Goal: Task Accomplishment & Management: Use online tool/utility

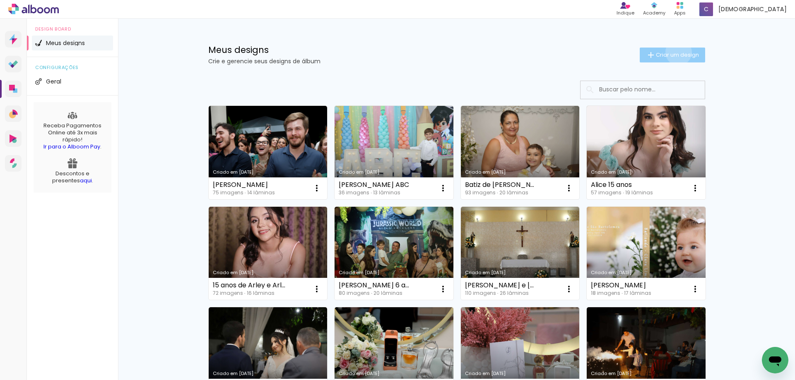
click at [674, 52] on span "Criar um design" at bounding box center [677, 54] width 43 height 5
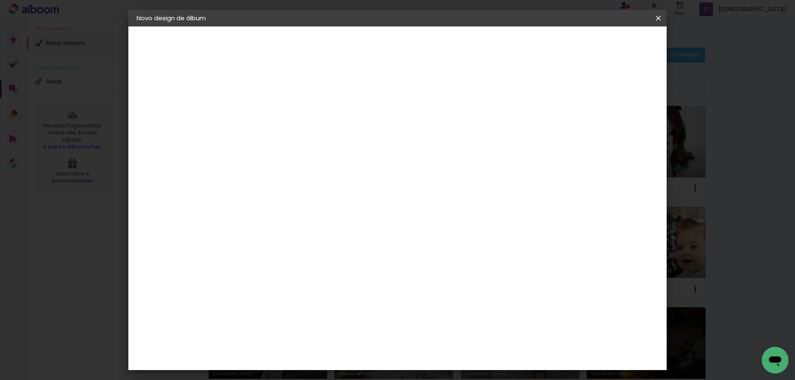
click at [272, 108] on input at bounding box center [272, 111] width 0 height 13
type input "[PERSON_NAME] 2 anos"
type paper-input "[PERSON_NAME] 2 anos"
click at [0, 0] on slot "Avançar" at bounding box center [0, 0] width 0 height 0
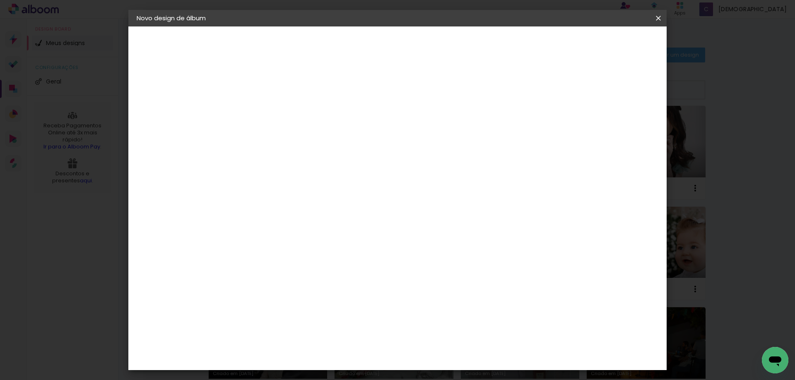
click at [320, 236] on div "[PERSON_NAME]" at bounding box center [294, 239] width 55 height 7
click at [0, 0] on slot "Avançar" at bounding box center [0, 0] width 0 height 0
click at [304, 138] on input "text" at bounding box center [288, 144] width 32 height 13
click at [0, 0] on slot "Encadernados" at bounding box center [0, 0] width 0 height 0
type input "Encadernados"
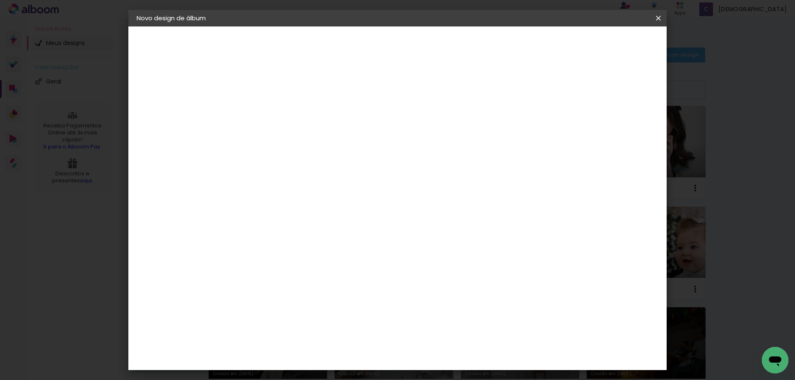
click at [359, 210] on span "20 × 30 cm" at bounding box center [343, 217] width 31 height 17
click at [0, 0] on slot "Avançar" at bounding box center [0, 0] width 0 height 0
click at [606, 41] on span "Iniciar design" at bounding box center [588, 44] width 38 height 6
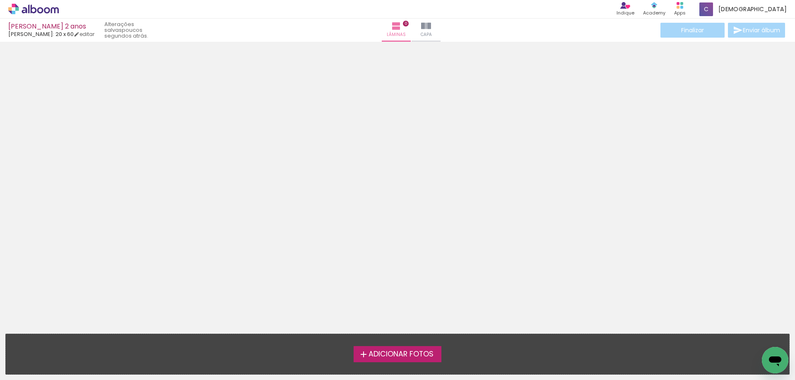
click at [385, 354] on span "Adicionar Fotos" at bounding box center [400, 354] width 65 height 7
click at [0, 0] on input "file" at bounding box center [0, 0] width 0 height 0
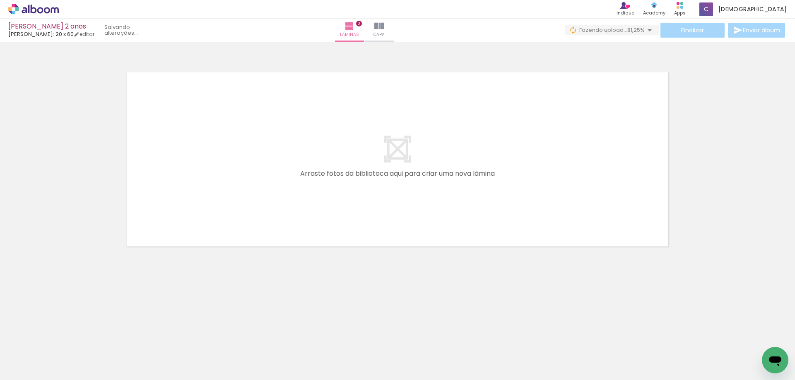
scroll to position [0, 255]
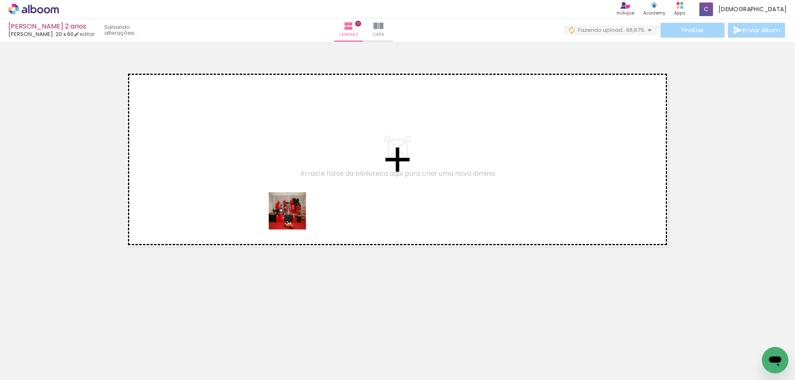
drag, startPoint x: 301, startPoint y: 315, endPoint x: 344, endPoint y: 356, distance: 59.4
click at [292, 186] on quentale-workspace at bounding box center [397, 190] width 795 height 380
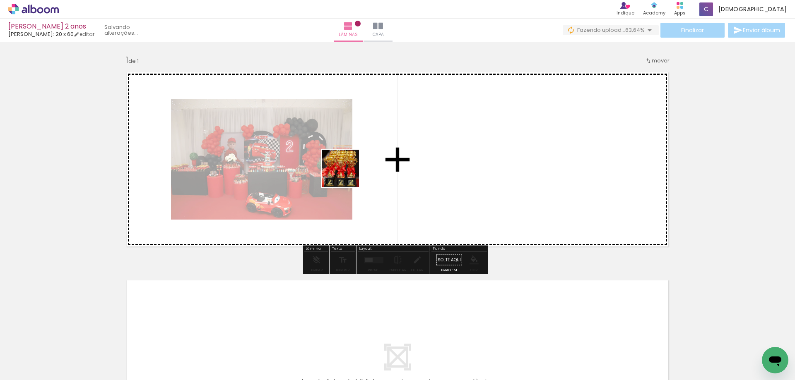
drag, startPoint x: 343, startPoint y: 351, endPoint x: 383, endPoint y: 306, distance: 59.5
click at [347, 163] on quentale-workspace at bounding box center [397, 190] width 795 height 380
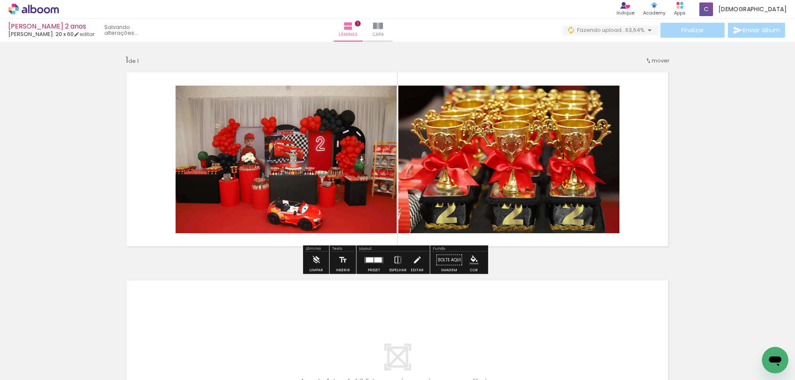
drag, startPoint x: 392, startPoint y: 351, endPoint x: 442, endPoint y: 343, distance: 50.4
click at [363, 122] on quentale-workspace at bounding box center [397, 190] width 795 height 380
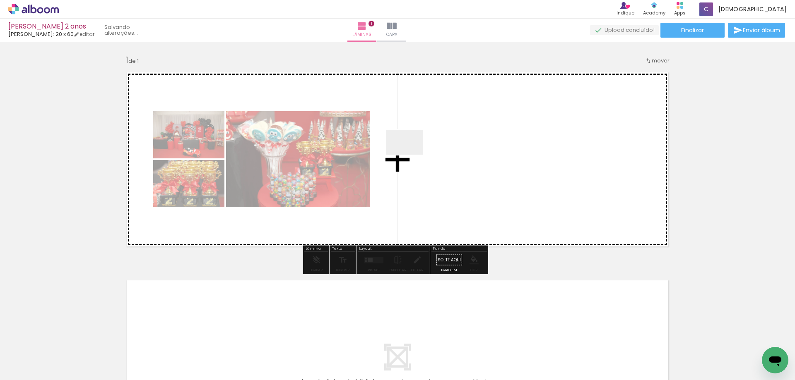
drag, startPoint x: 442, startPoint y: 343, endPoint x: 411, endPoint y: 155, distance: 190.5
click at [411, 155] on quentale-workspace at bounding box center [397, 190] width 795 height 380
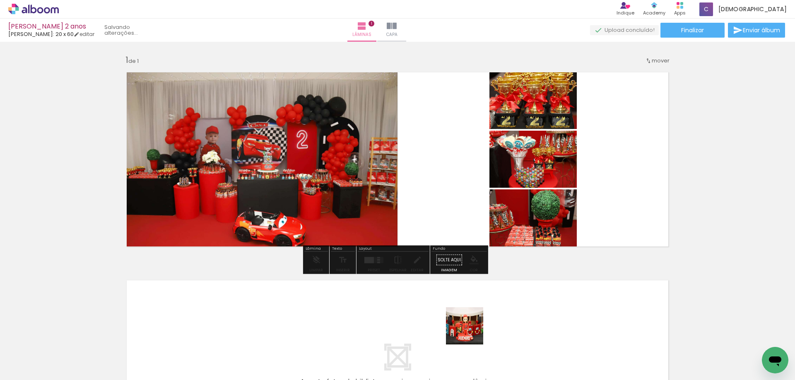
drag, startPoint x: 471, startPoint y: 348, endPoint x: 553, endPoint y: 366, distance: 83.9
click at [445, 162] on quentale-workspace at bounding box center [397, 190] width 795 height 380
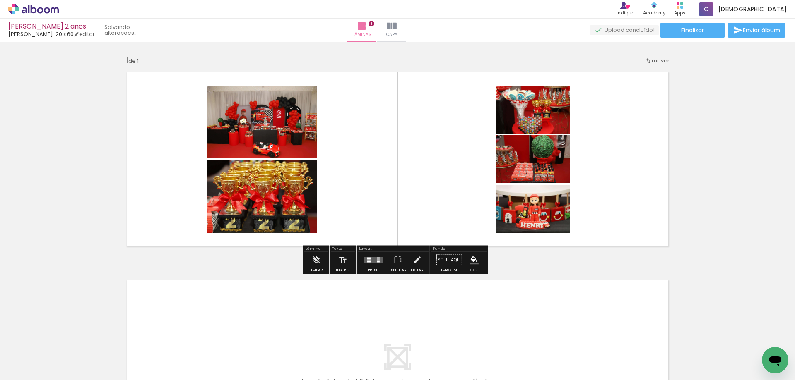
drag, startPoint x: 527, startPoint y: 349, endPoint x: 579, endPoint y: 361, distance: 53.3
click at [491, 177] on quentale-workspace at bounding box center [397, 190] width 795 height 380
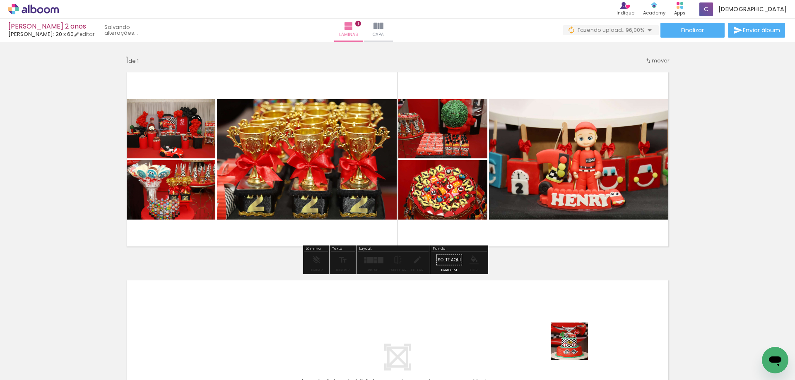
drag, startPoint x: 575, startPoint y: 348, endPoint x: 713, endPoint y: 202, distance: 200.0
click at [536, 184] on quentale-workspace at bounding box center [397, 190] width 795 height 380
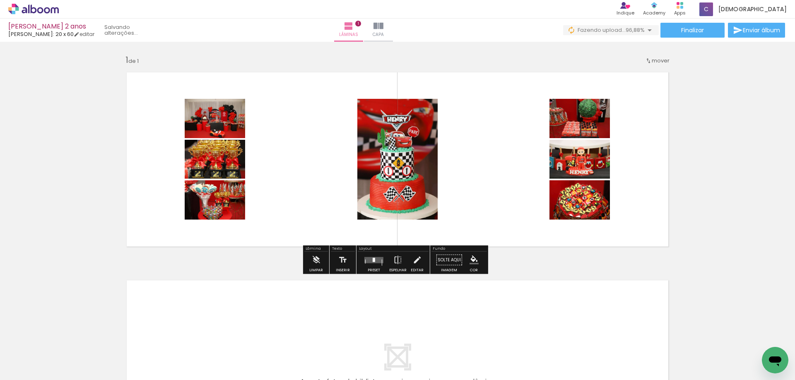
click at [34, 370] on span "Adicionar Fotos" at bounding box center [29, 369] width 25 height 9
click at [0, 0] on input "file" at bounding box center [0, 0] width 0 height 0
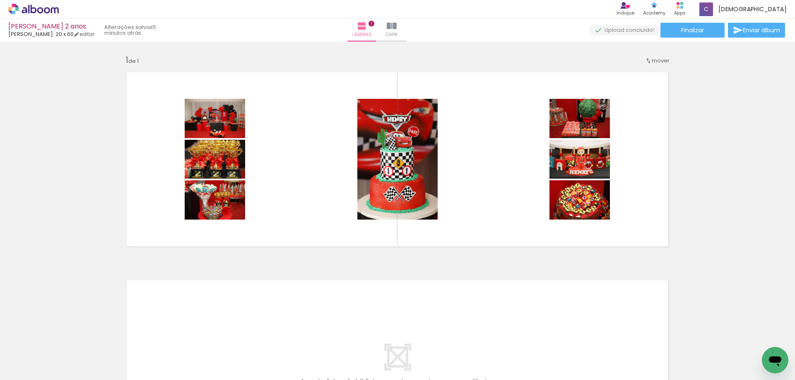
click at [24, 368] on span "Adicionar Fotos" at bounding box center [29, 369] width 25 height 9
click at [0, 0] on input "file" at bounding box center [0, 0] width 0 height 0
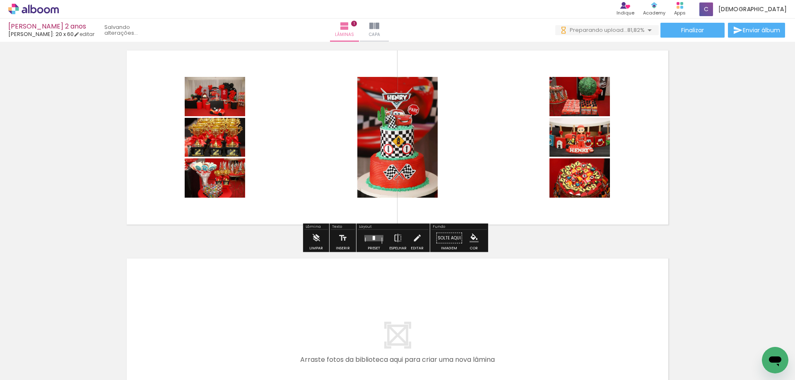
scroll to position [41, 0]
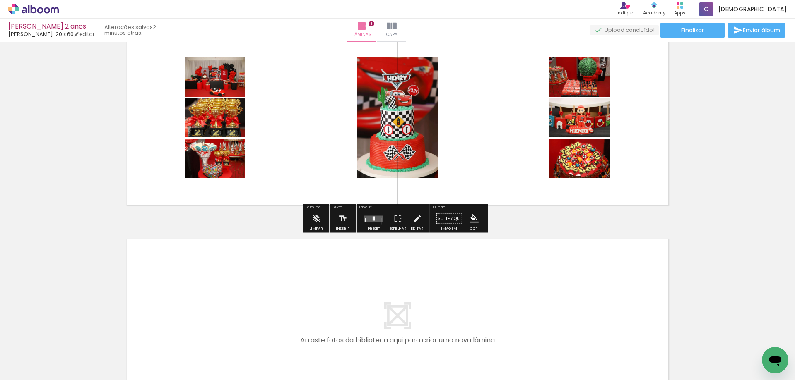
click at [379, 219] on quentale-layouter at bounding box center [373, 219] width 19 height 6
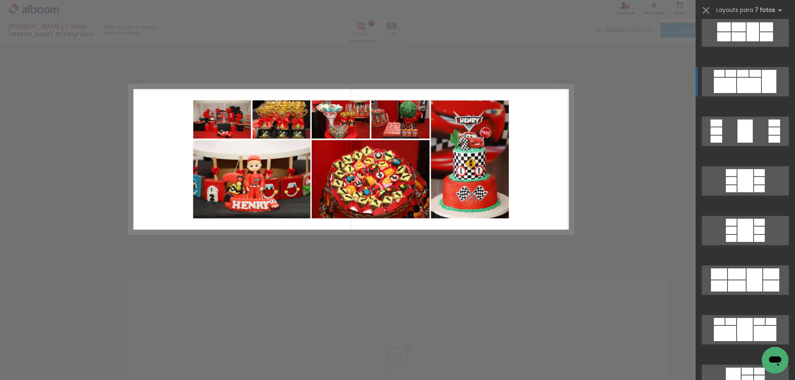
scroll to position [207, 0]
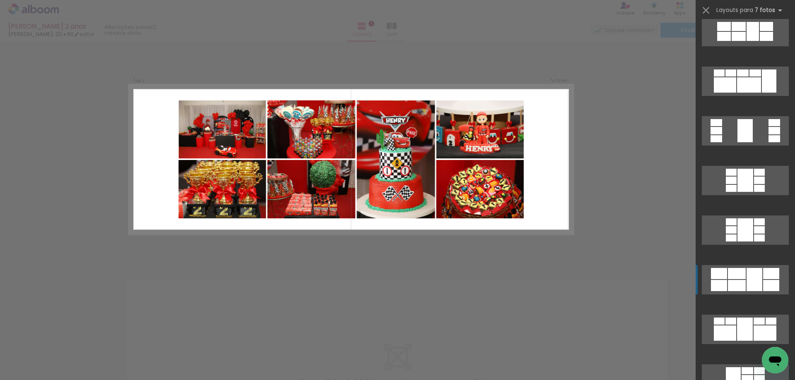
click at [737, 282] on div at bounding box center [737, 285] width 18 height 11
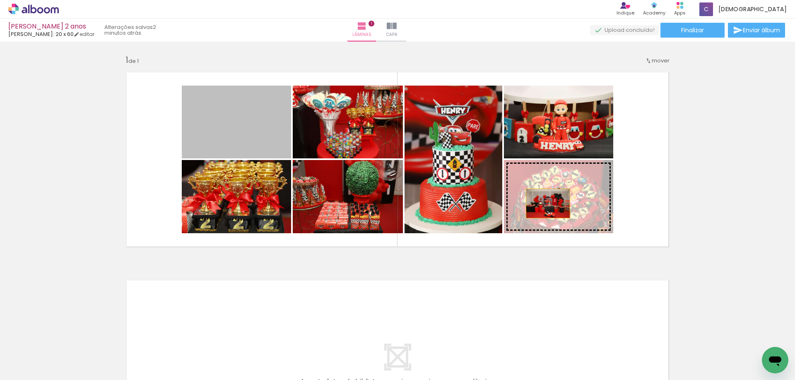
drag, startPoint x: 240, startPoint y: 117, endPoint x: 546, endPoint y: 205, distance: 318.7
click at [0, 0] on slot at bounding box center [0, 0] width 0 height 0
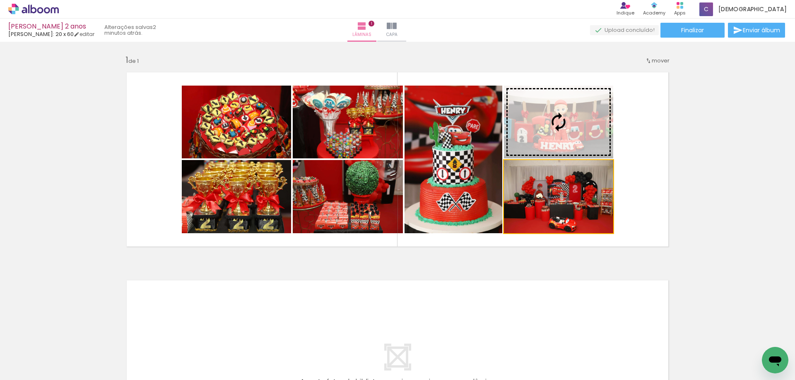
drag, startPoint x: 571, startPoint y: 204, endPoint x: 569, endPoint y: 134, distance: 69.6
click at [0, 0] on slot at bounding box center [0, 0] width 0 height 0
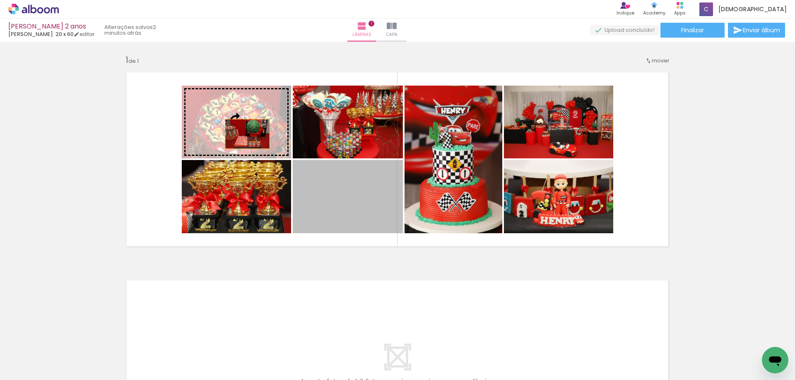
drag, startPoint x: 329, startPoint y: 198, endPoint x: 244, endPoint y: 134, distance: 106.4
click at [0, 0] on slot at bounding box center [0, 0] width 0 height 0
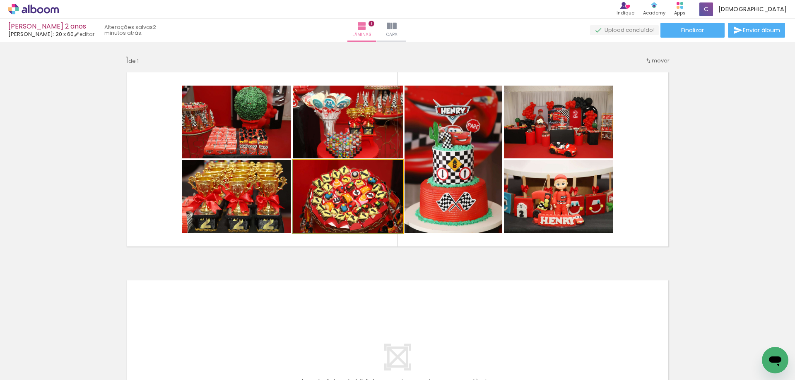
drag, startPoint x: 354, startPoint y: 207, endPoint x: 352, endPoint y: 201, distance: 6.9
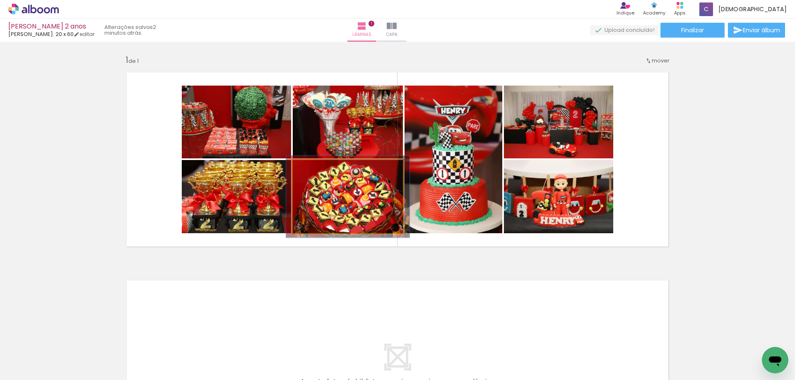
type paper-slider "112"
click at [318, 169] on div at bounding box center [315, 168] width 13 height 13
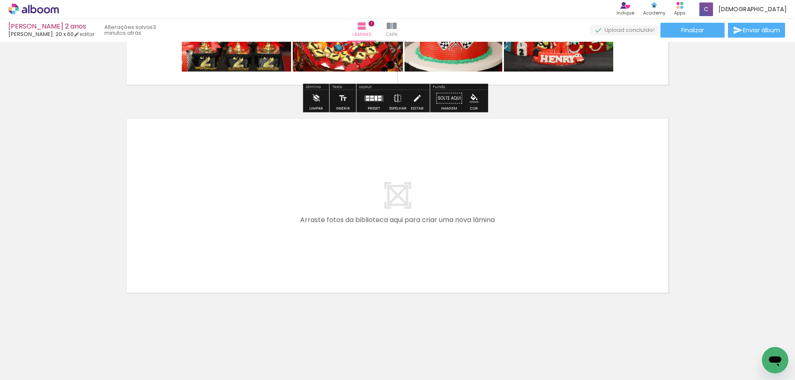
scroll to position [0, 0]
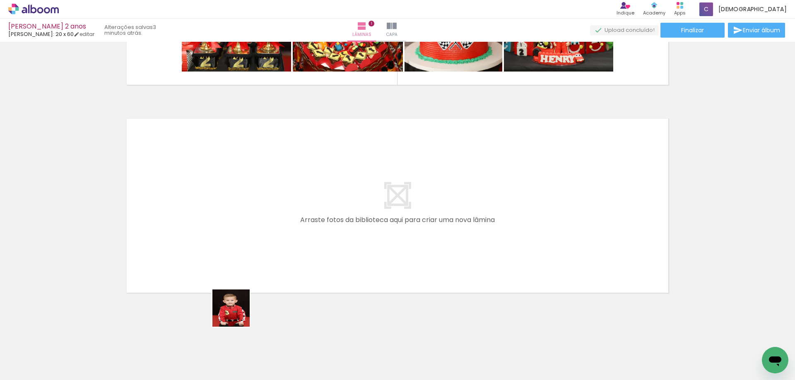
drag, startPoint x: 234, startPoint y: 356, endPoint x: 273, endPoint y: 357, distance: 39.3
click at [242, 269] on quentale-workspace at bounding box center [397, 190] width 795 height 380
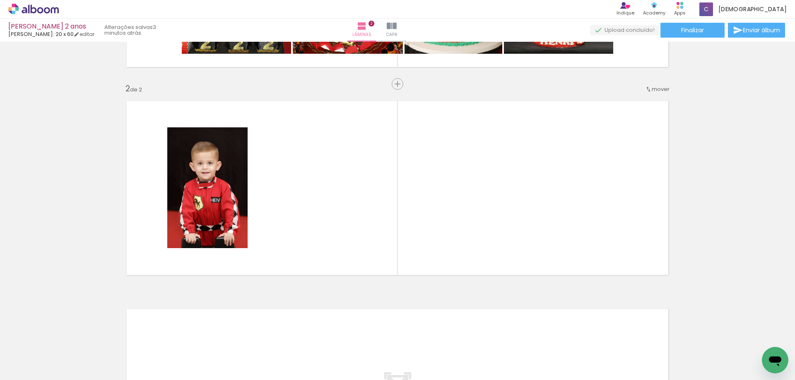
scroll to position [183, 0]
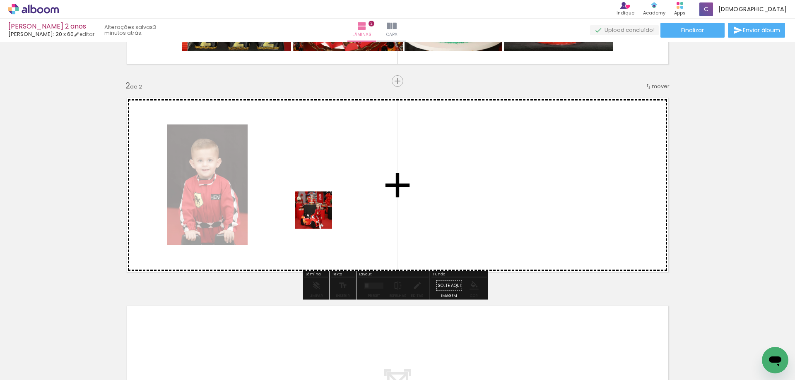
drag, startPoint x: 278, startPoint y: 353, endPoint x: 339, endPoint y: 201, distance: 163.5
click at [325, 207] on quentale-workspace at bounding box center [397, 190] width 795 height 380
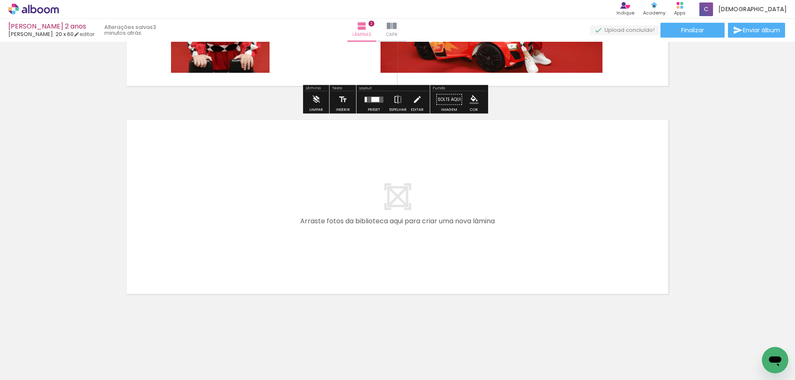
scroll to position [370, 0]
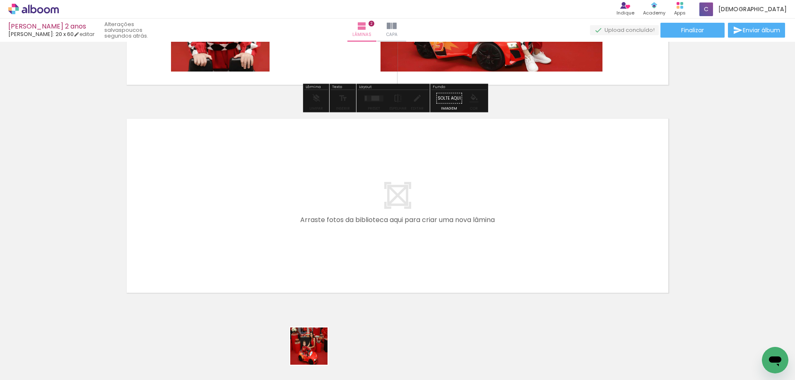
drag, startPoint x: 314, startPoint y: 356, endPoint x: 356, endPoint y: 344, distance: 44.0
click at [318, 283] on quentale-workspace at bounding box center [397, 190] width 795 height 380
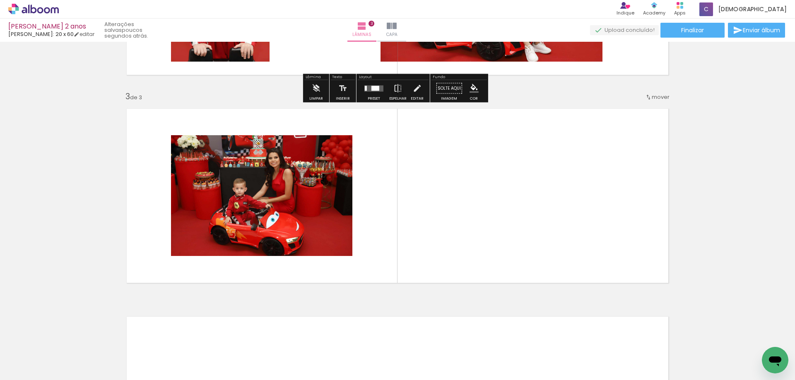
scroll to position [391, 0]
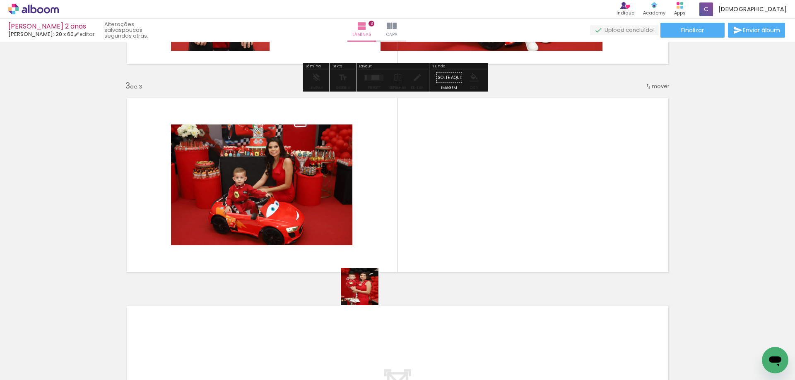
drag, startPoint x: 361, startPoint y: 353, endPoint x: 416, endPoint y: 329, distance: 59.9
click at [372, 254] on quentale-workspace at bounding box center [397, 190] width 795 height 380
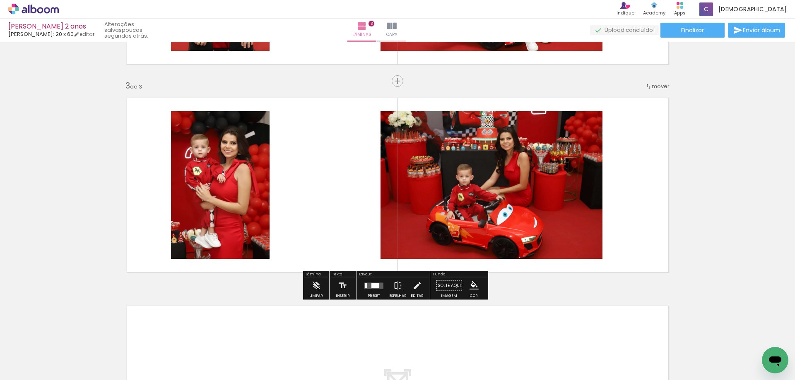
drag, startPoint x: 412, startPoint y: 353, endPoint x: 447, endPoint y: 288, distance: 73.9
click at [408, 260] on quentale-workspace at bounding box center [397, 190] width 795 height 380
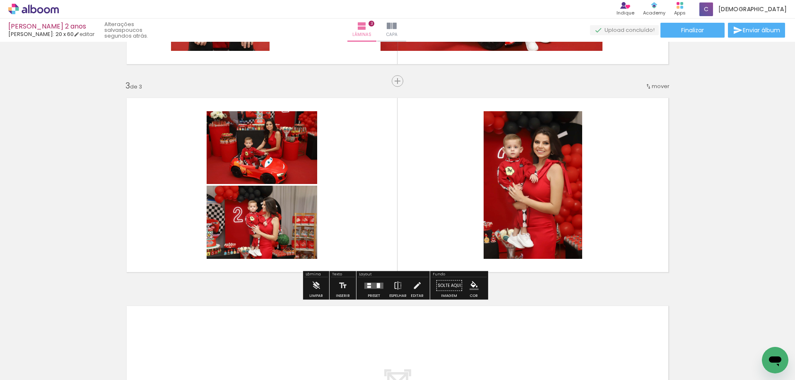
drag, startPoint x: 464, startPoint y: 353, endPoint x: 464, endPoint y: 370, distance: 16.6
click at [427, 205] on quentale-workspace at bounding box center [397, 190] width 795 height 380
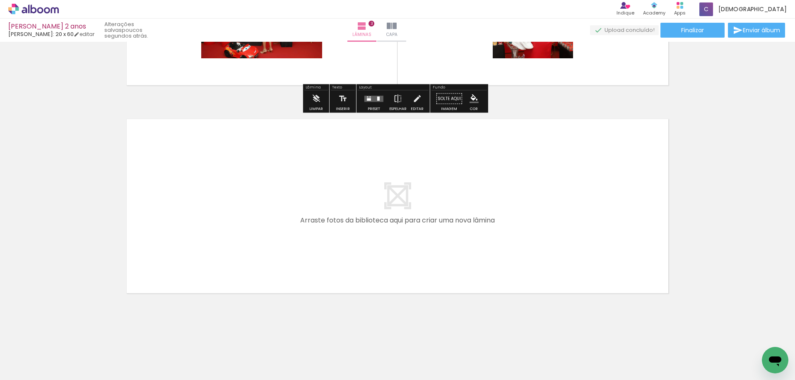
scroll to position [578, 0]
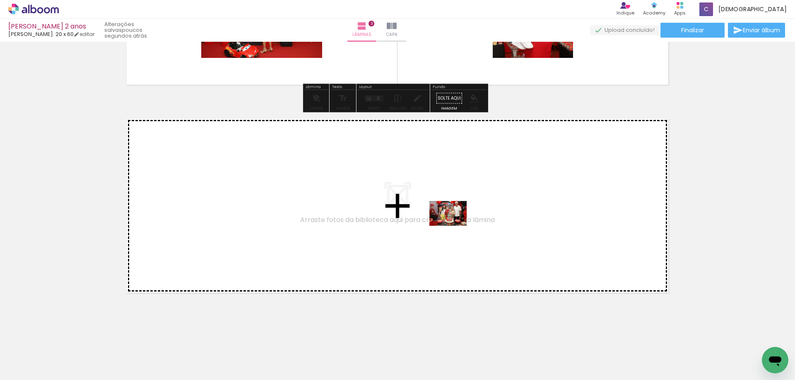
drag, startPoint x: 505, startPoint y: 353, endPoint x: 454, endPoint y: 226, distance: 136.7
click at [454, 226] on quentale-workspace at bounding box center [397, 190] width 795 height 380
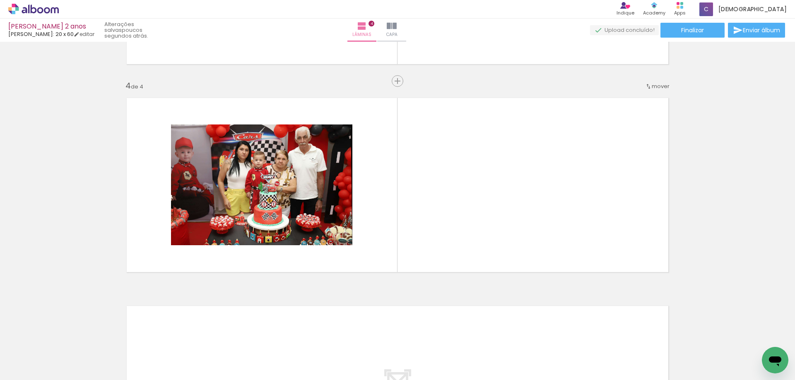
scroll to position [0, 603]
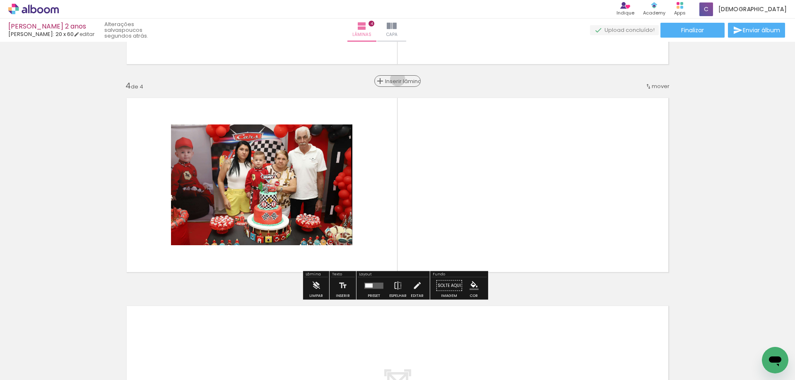
click at [395, 79] on span "Inserir lâmina" at bounding box center [401, 81] width 32 height 5
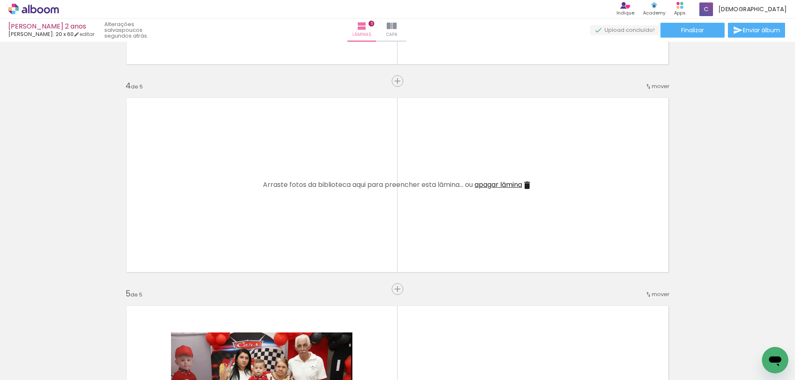
drag, startPoint x: 272, startPoint y: 353, endPoint x: 320, endPoint y: 337, distance: 51.1
click at [280, 203] on quentale-workspace at bounding box center [397, 190] width 795 height 380
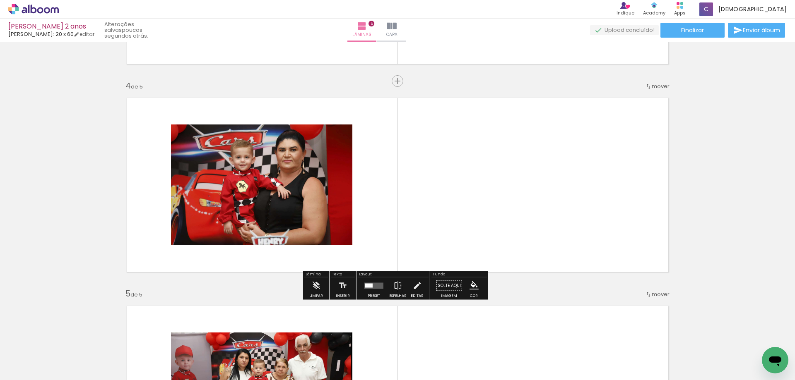
drag, startPoint x: 320, startPoint y: 351, endPoint x: 373, endPoint y: 322, distance: 61.5
click at [329, 221] on quentale-workspace at bounding box center [397, 190] width 795 height 380
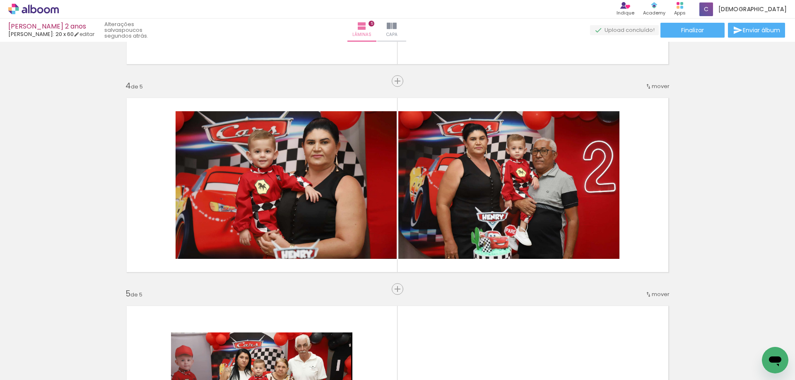
drag, startPoint x: 370, startPoint y: 358, endPoint x: 459, endPoint y: 322, distance: 95.5
click at [361, 201] on quentale-workspace at bounding box center [397, 190] width 795 height 380
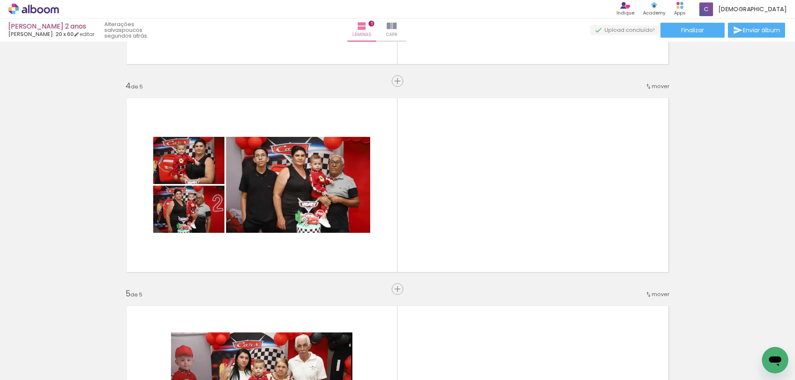
drag, startPoint x: 417, startPoint y: 271, endPoint x: 469, endPoint y: 327, distance: 77.3
click at [425, 222] on quentale-workspace at bounding box center [397, 190] width 795 height 380
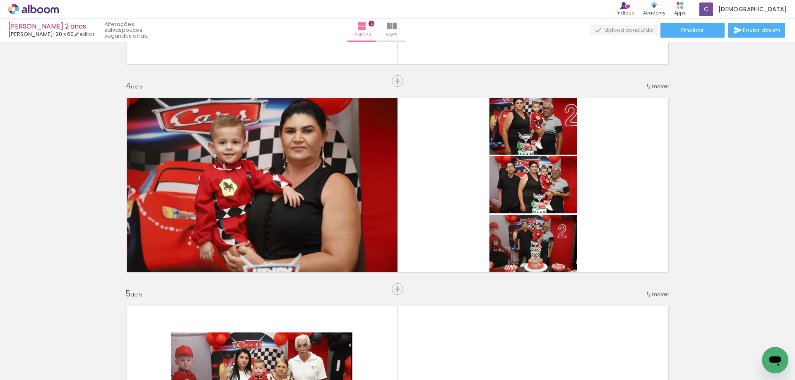
drag, startPoint x: 458, startPoint y: 354, endPoint x: 545, endPoint y: 202, distance: 175.4
click at [413, 178] on quentale-workspace at bounding box center [397, 190] width 795 height 380
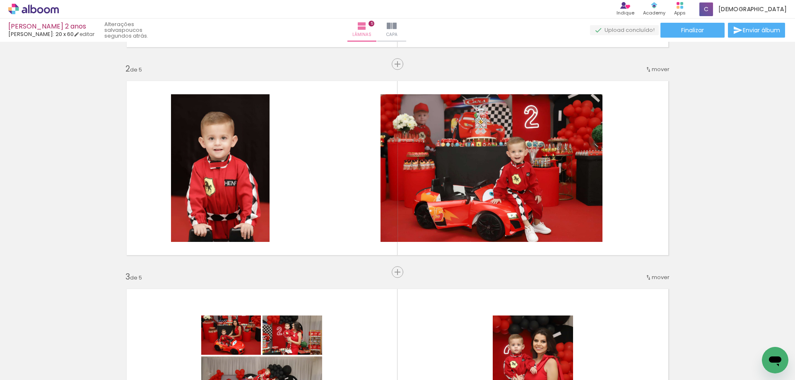
scroll to position [144, 0]
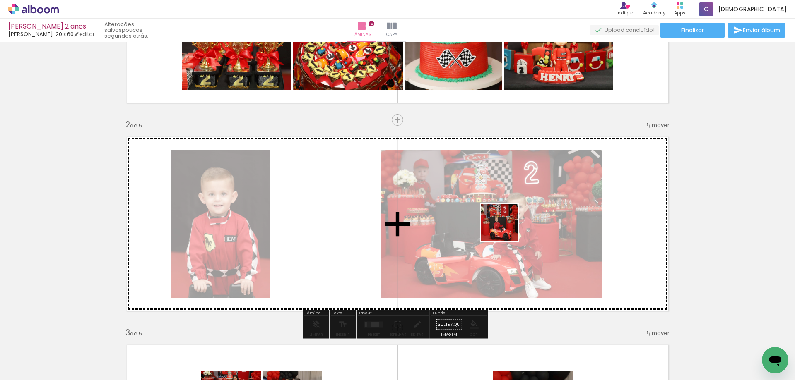
drag, startPoint x: 504, startPoint y: 241, endPoint x: 664, endPoint y: 298, distance: 169.3
click at [505, 229] on quentale-workspace at bounding box center [397, 190] width 795 height 380
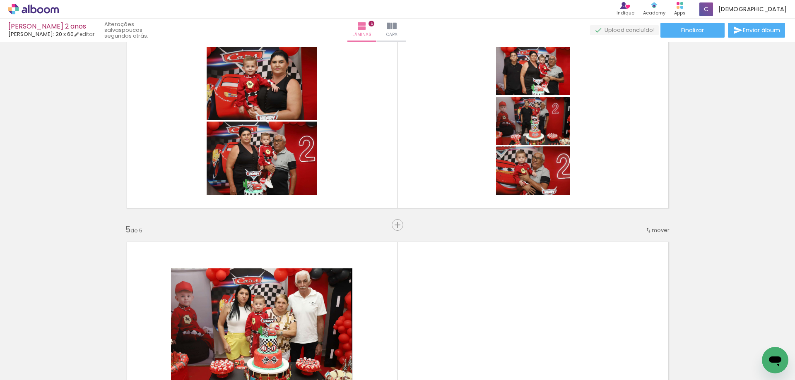
scroll to position [682, 0]
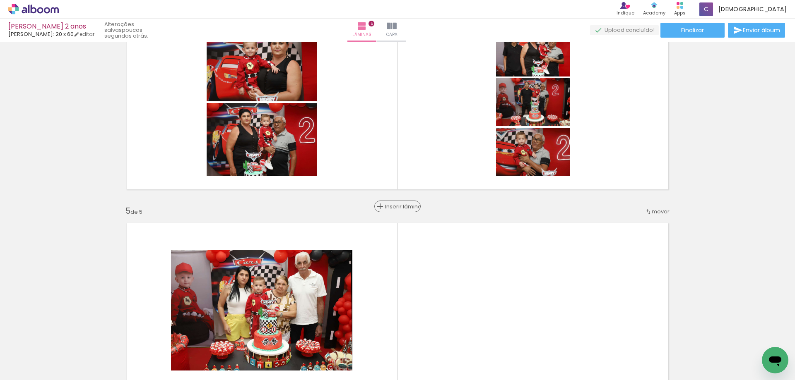
click at [396, 206] on span "Inserir lâmina" at bounding box center [401, 206] width 32 height 5
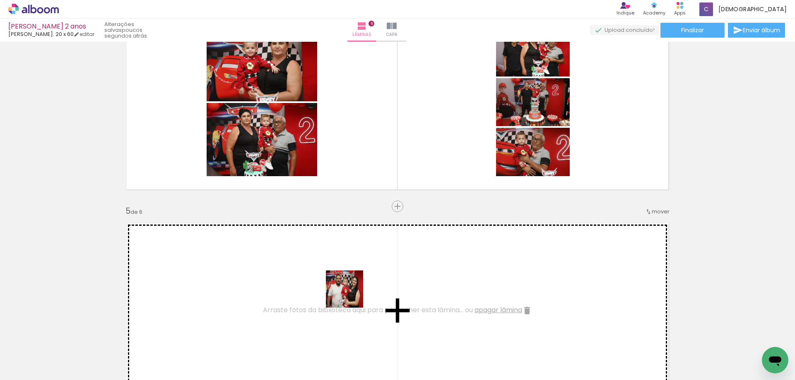
drag, startPoint x: 351, startPoint y: 296, endPoint x: 365, endPoint y: 283, distance: 19.0
click at [351, 283] on quentale-workspace at bounding box center [397, 190] width 795 height 380
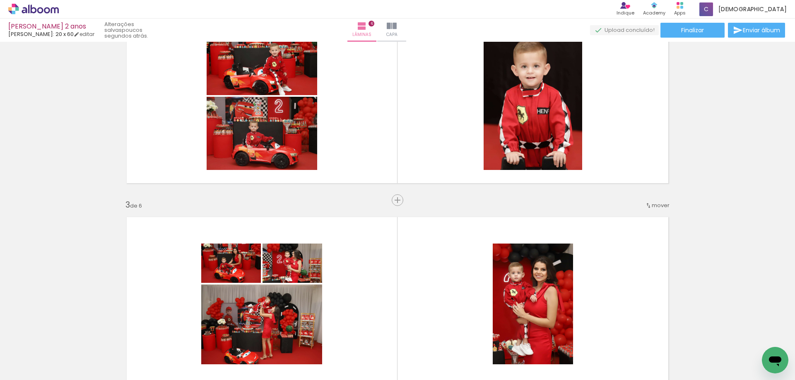
scroll to position [268, 0]
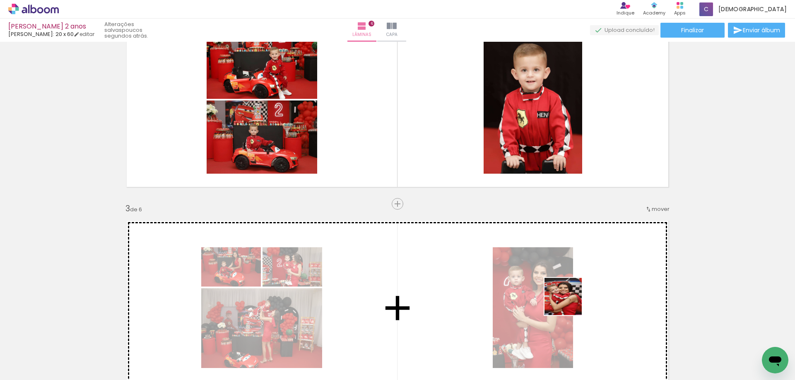
drag, startPoint x: 549, startPoint y: 342, endPoint x: 589, endPoint y: 281, distance: 73.6
click at [589, 281] on quentale-workspace at bounding box center [397, 190] width 795 height 380
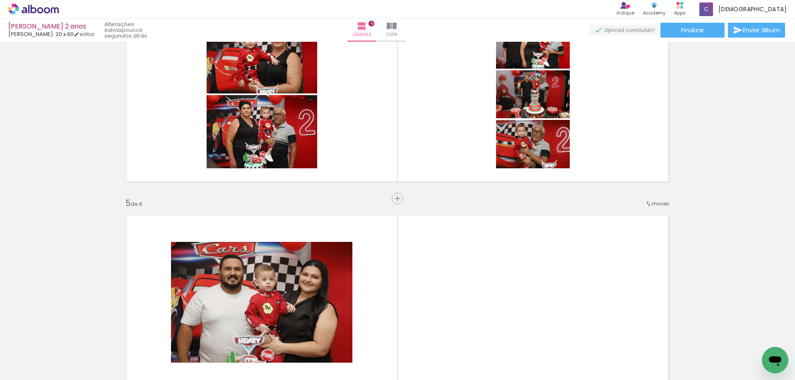
scroll to position [682, 0]
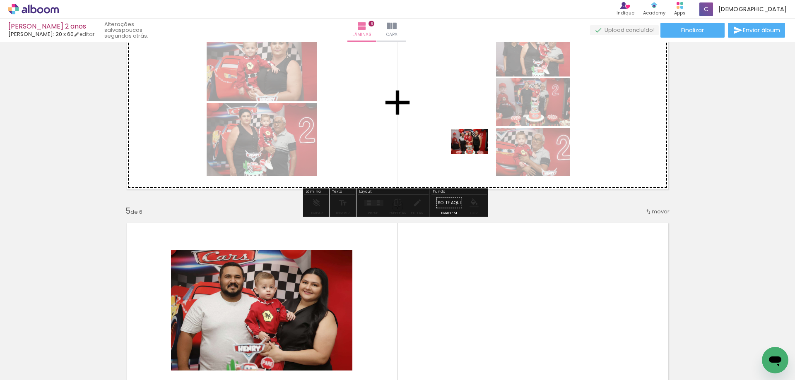
drag, startPoint x: 496, startPoint y: 278, endPoint x: 475, endPoint y: 152, distance: 128.0
click at [475, 152] on quentale-workspace at bounding box center [397, 190] width 795 height 380
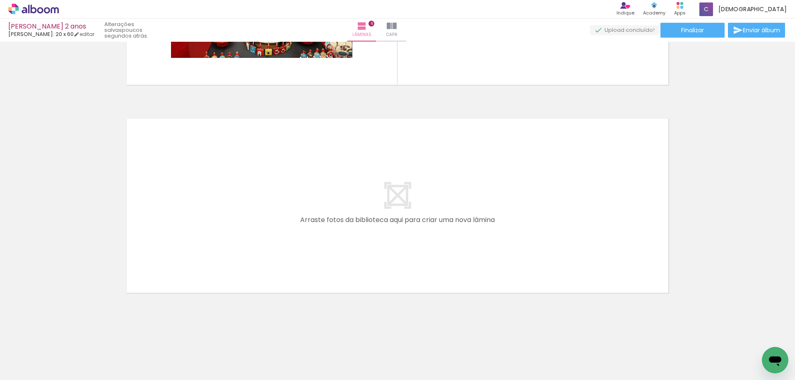
scroll to position [955, 0]
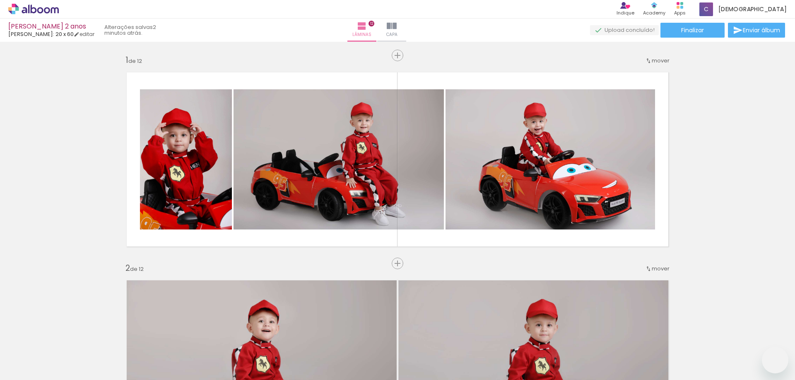
click at [0, 0] on slot at bounding box center [0, 0] width 0 height 0
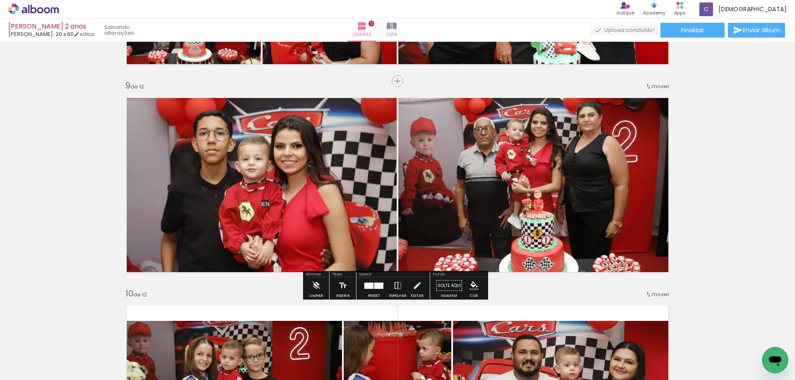
scroll to position [0, 1177]
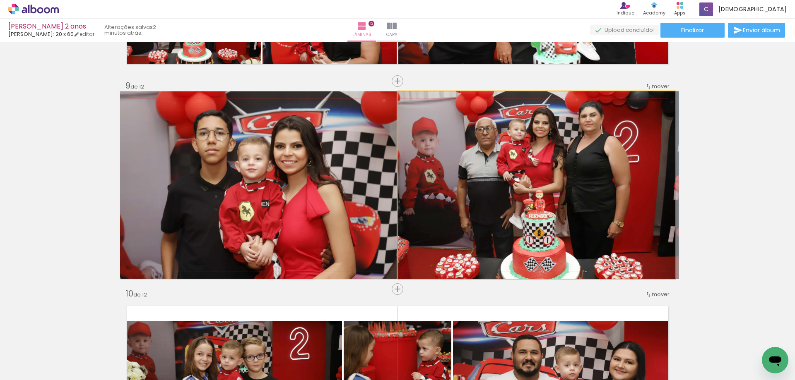
drag, startPoint x: 537, startPoint y: 185, endPoint x: 539, endPoint y: 197, distance: 12.5
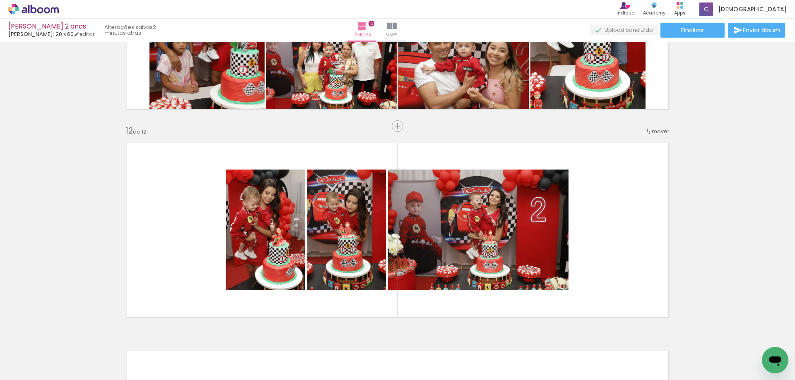
scroll to position [2261, 0]
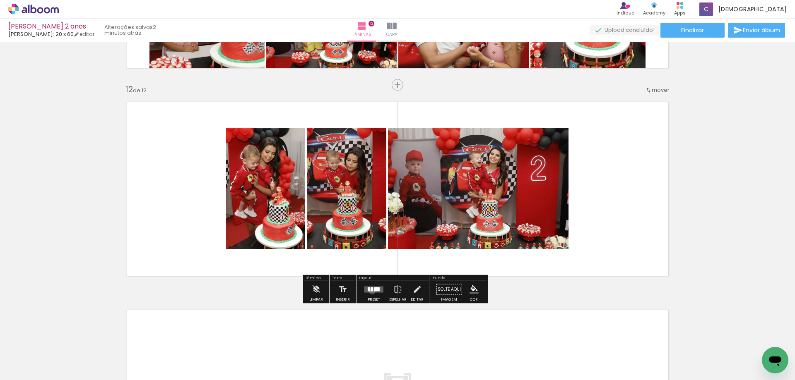
click at [370, 291] on quentale-layouter at bounding box center [373, 289] width 19 height 6
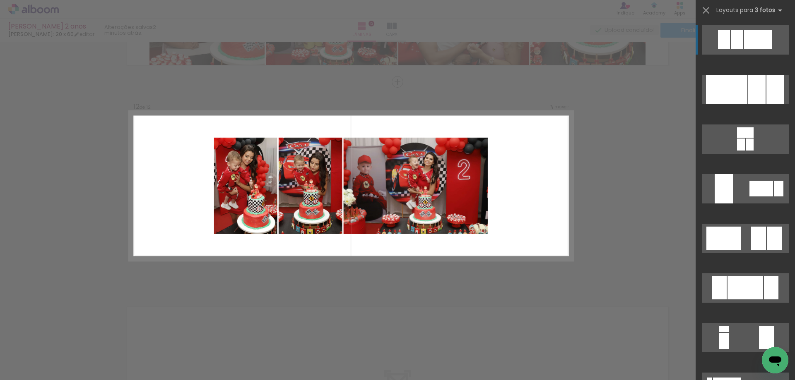
scroll to position [2265, 0]
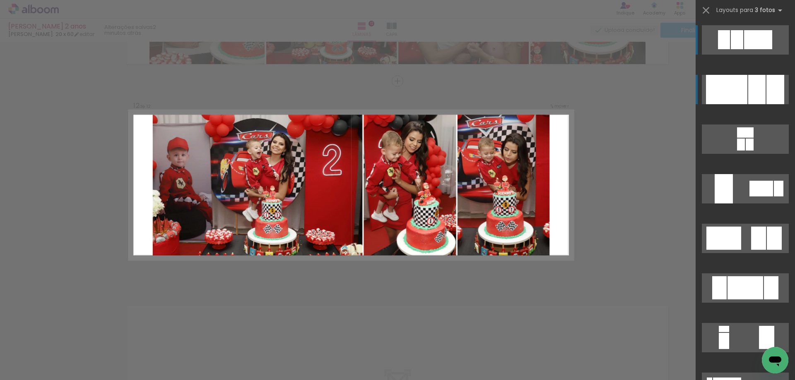
click at [733, 92] on div at bounding box center [726, 89] width 41 height 29
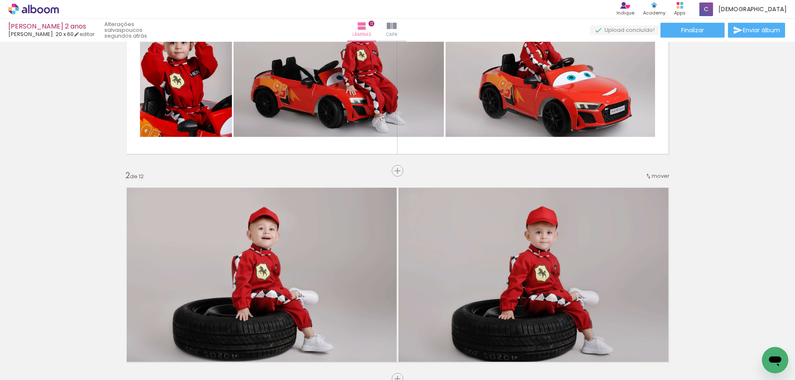
scroll to position [0, 0]
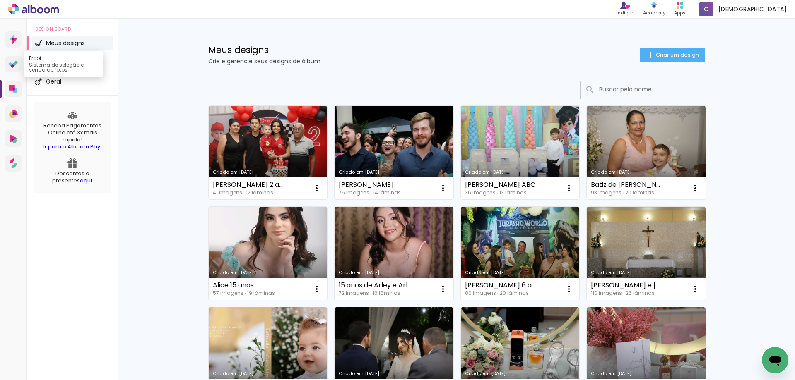
click at [12, 65] on icon at bounding box center [12, 66] width 4 height 4
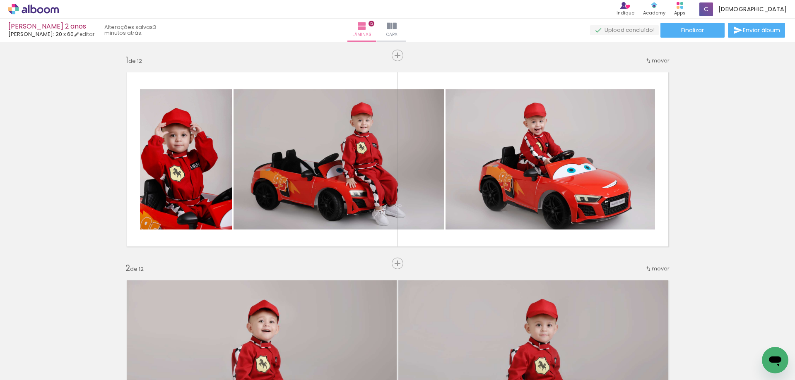
scroll to position [0, 1177]
click at [687, 29] on span "Finalizar" at bounding box center [692, 30] width 23 height 6
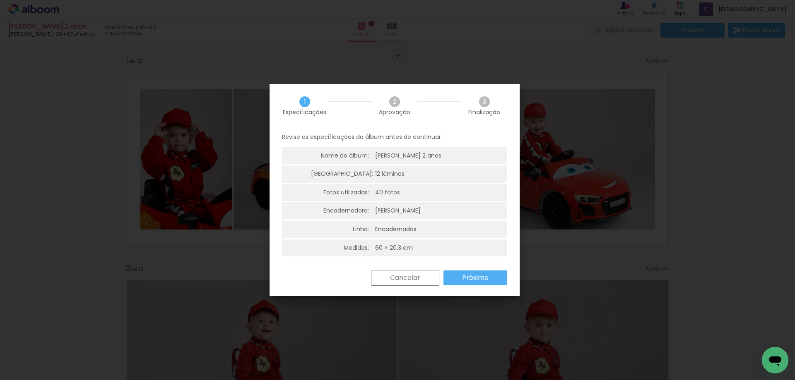
click at [0, 0] on slot "Próximo" at bounding box center [0, 0] width 0 height 0
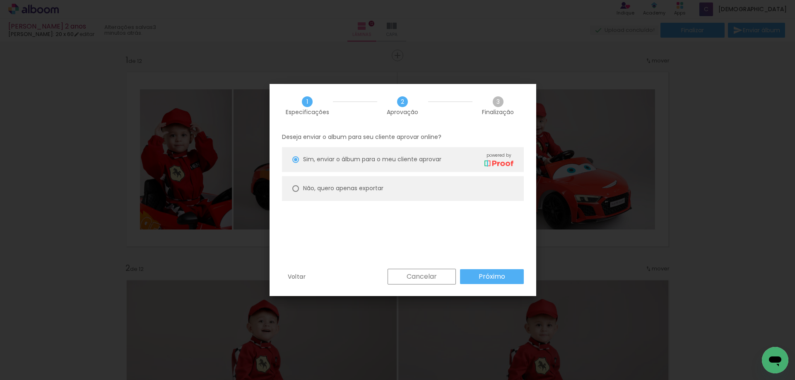
click at [0, 0] on slot "Próximo" at bounding box center [0, 0] width 0 height 0
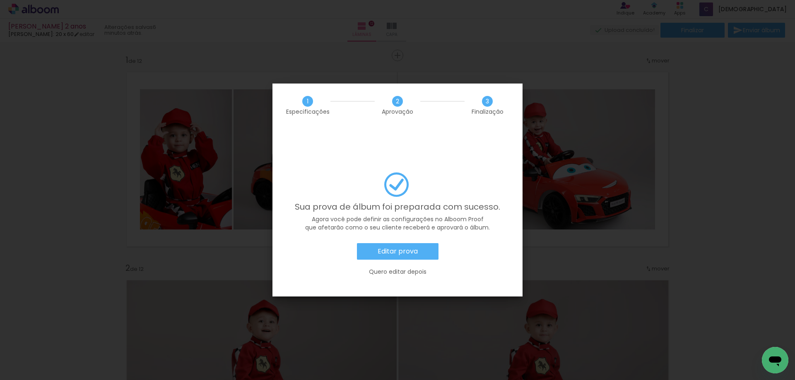
scroll to position [0, 1177]
click at [604, 163] on iron-overlay-backdrop at bounding box center [397, 190] width 795 height 380
click at [0, 0] on slot "Editar prova" at bounding box center [0, 0] width 0 height 0
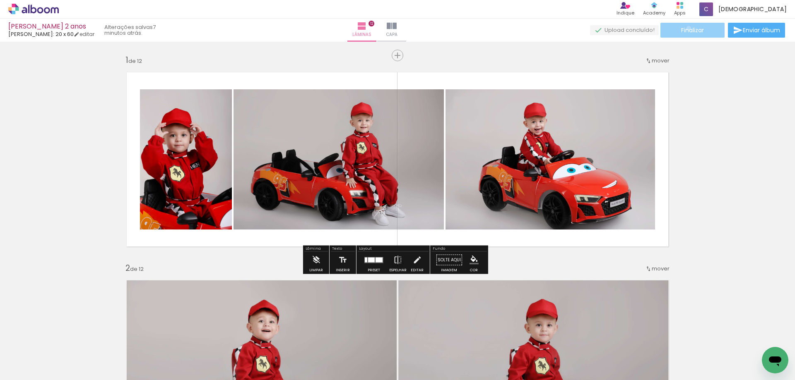
click at [686, 28] on span "Finalizar" at bounding box center [692, 30] width 23 height 6
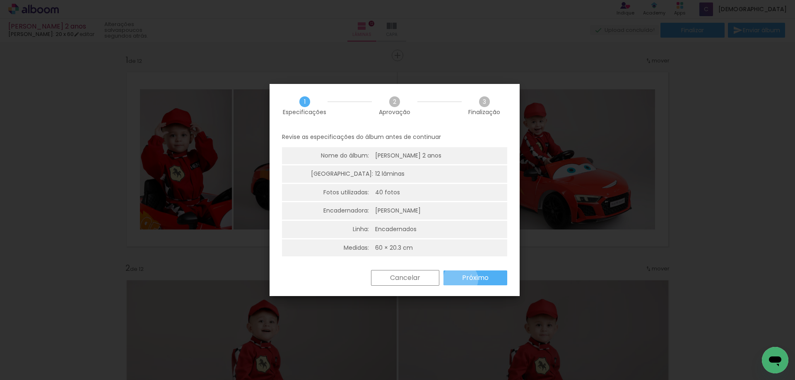
click at [460, 280] on paper-button "Próximo" at bounding box center [475, 278] width 64 height 15
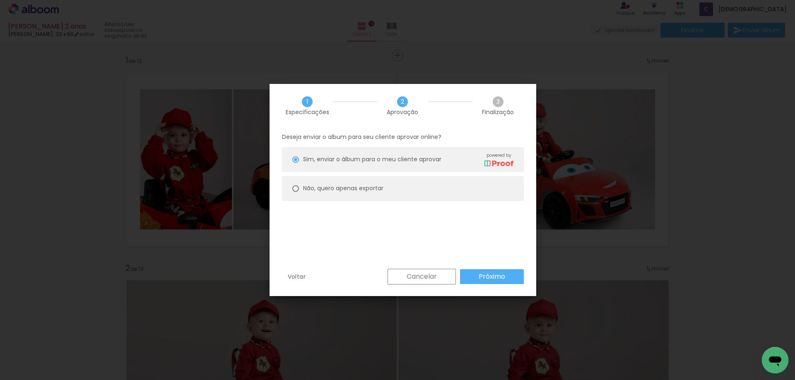
click at [460, 280] on paper-button "Próximo" at bounding box center [492, 277] width 64 height 15
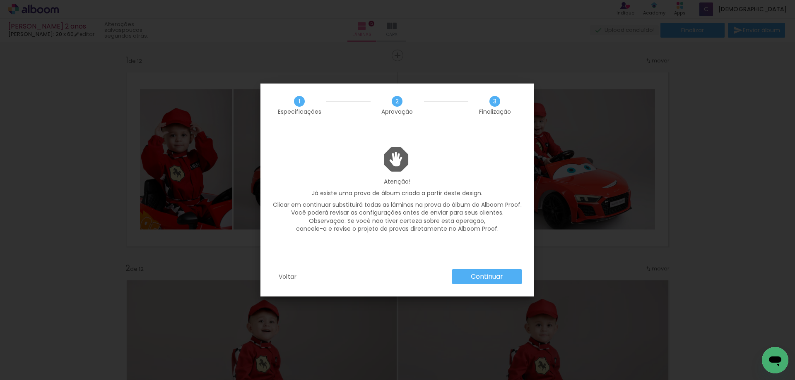
click at [0, 0] on slot "Continuar" at bounding box center [0, 0] width 0 height 0
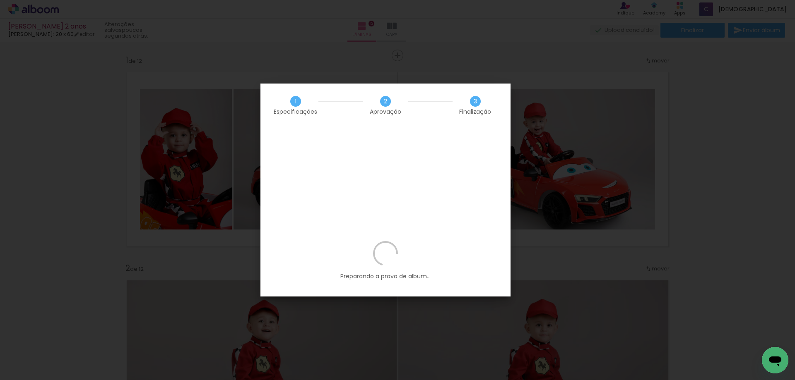
scroll to position [0, 1177]
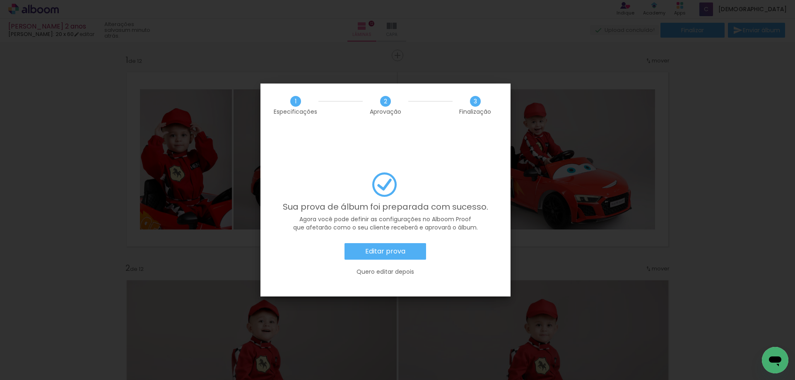
click at [0, 0] on slot "Editar prova" at bounding box center [0, 0] width 0 height 0
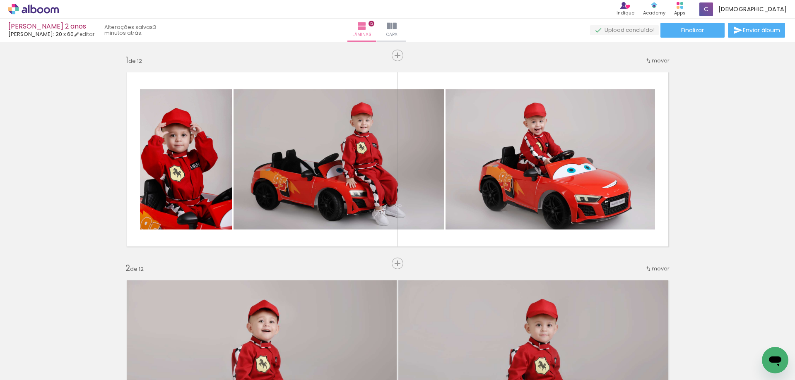
scroll to position [0, 1177]
